Goal: Check status: Check status

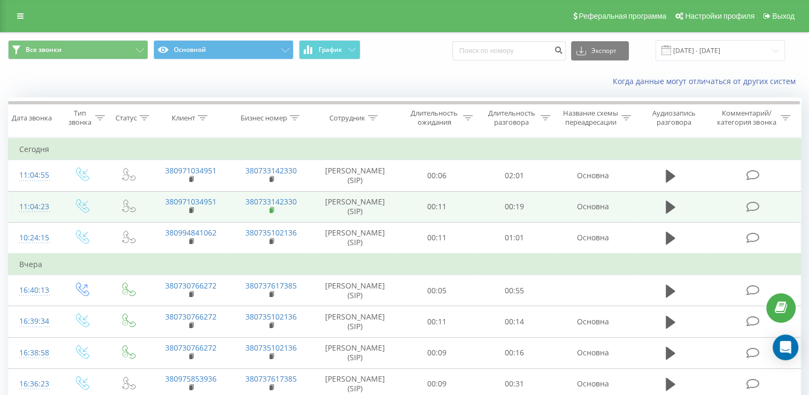
click at [273, 213] on rect at bounding box center [271, 210] width 3 height 5
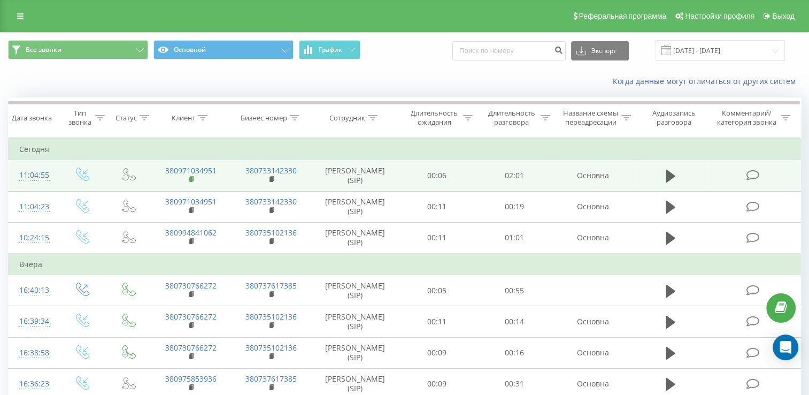
click at [192, 182] on rect at bounding box center [190, 179] width 3 height 5
click at [193, 183] on icon at bounding box center [192, 178] width 6 height 7
